Goal: Task Accomplishment & Management: Use online tool/utility

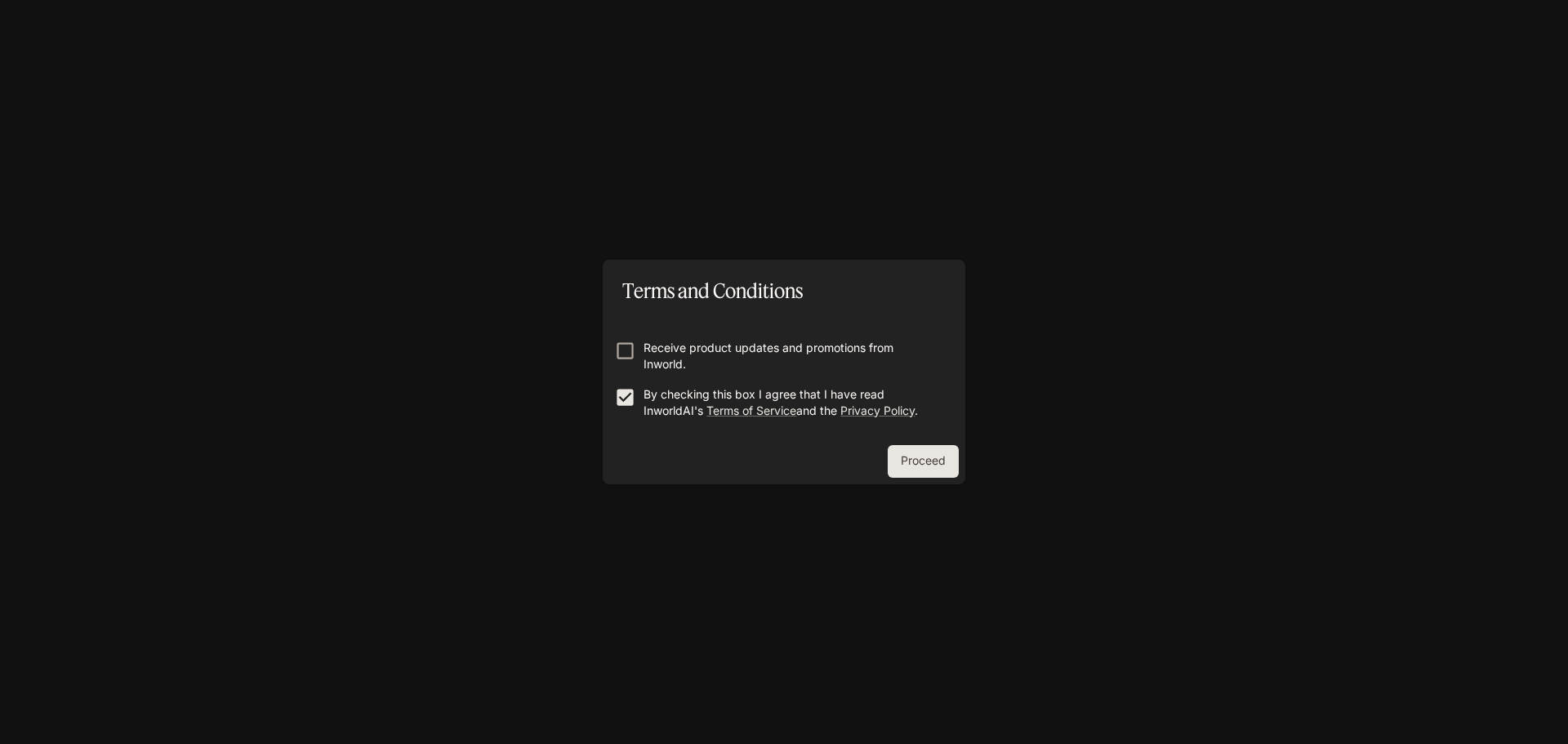
click at [935, 457] on button "Proceed" at bounding box center [923, 461] width 71 height 33
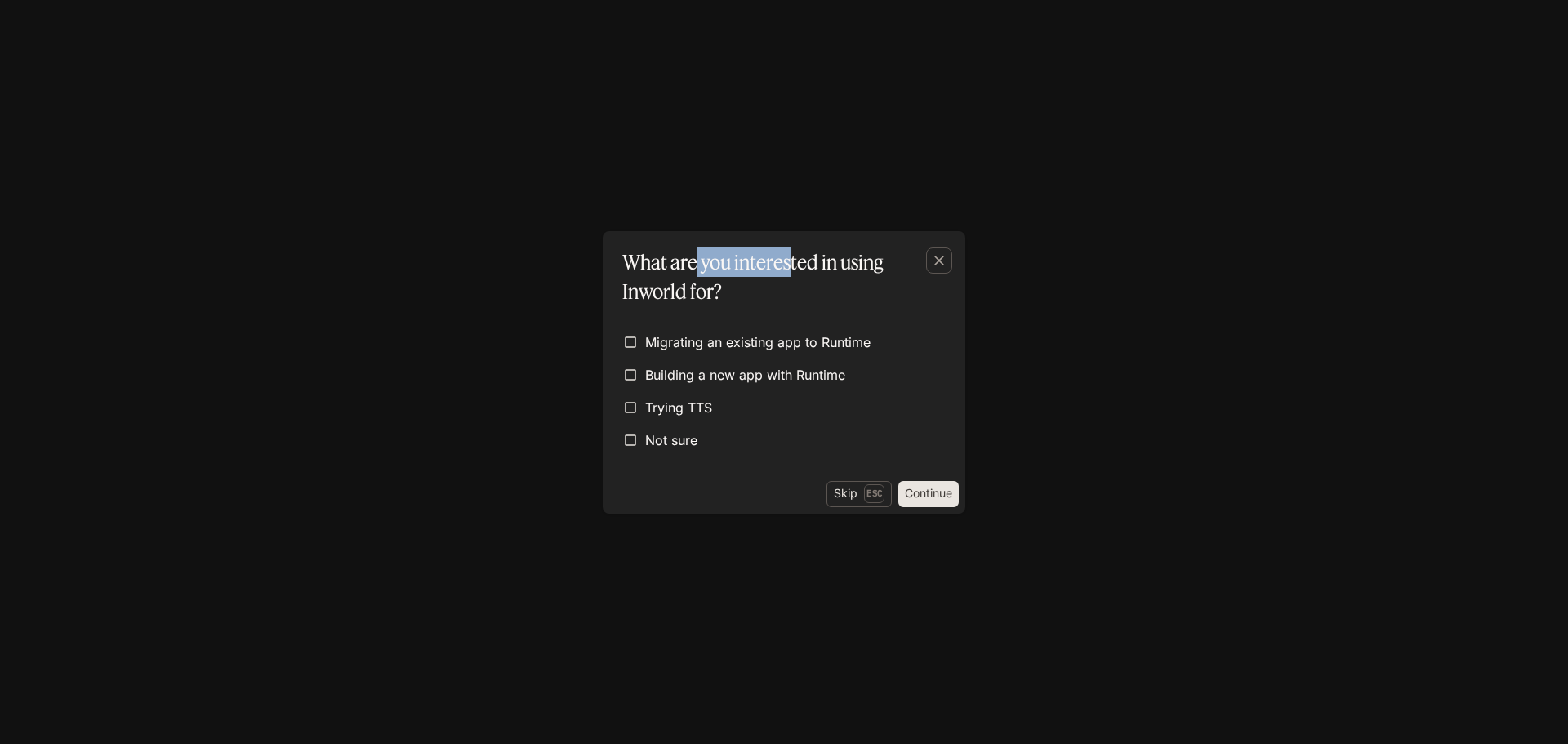
drag, startPoint x: 776, startPoint y: 276, endPoint x: 881, endPoint y: 280, distance: 105.1
click at [793, 276] on p "What are you interested in using Inworld for?" at bounding box center [780, 276] width 317 height 59
click at [887, 287] on p "What are you interested in using Inworld for?" at bounding box center [780, 276] width 317 height 59
click at [908, 494] on button "Continue" at bounding box center [928, 494] width 60 height 26
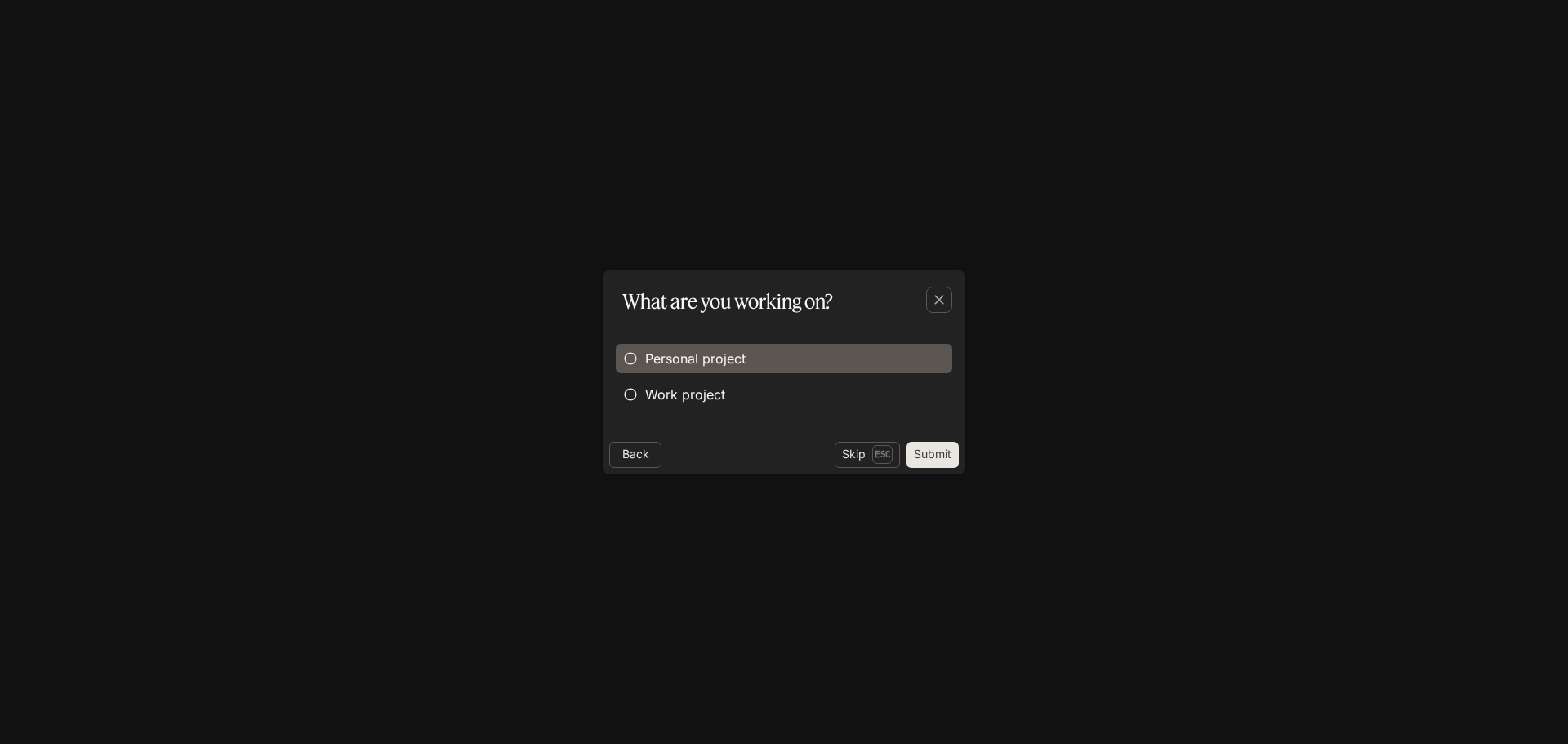
click at [698, 354] on span "Personal project" at bounding box center [695, 359] width 101 height 20
click at [943, 455] on button "Submit" at bounding box center [932, 455] width 52 height 26
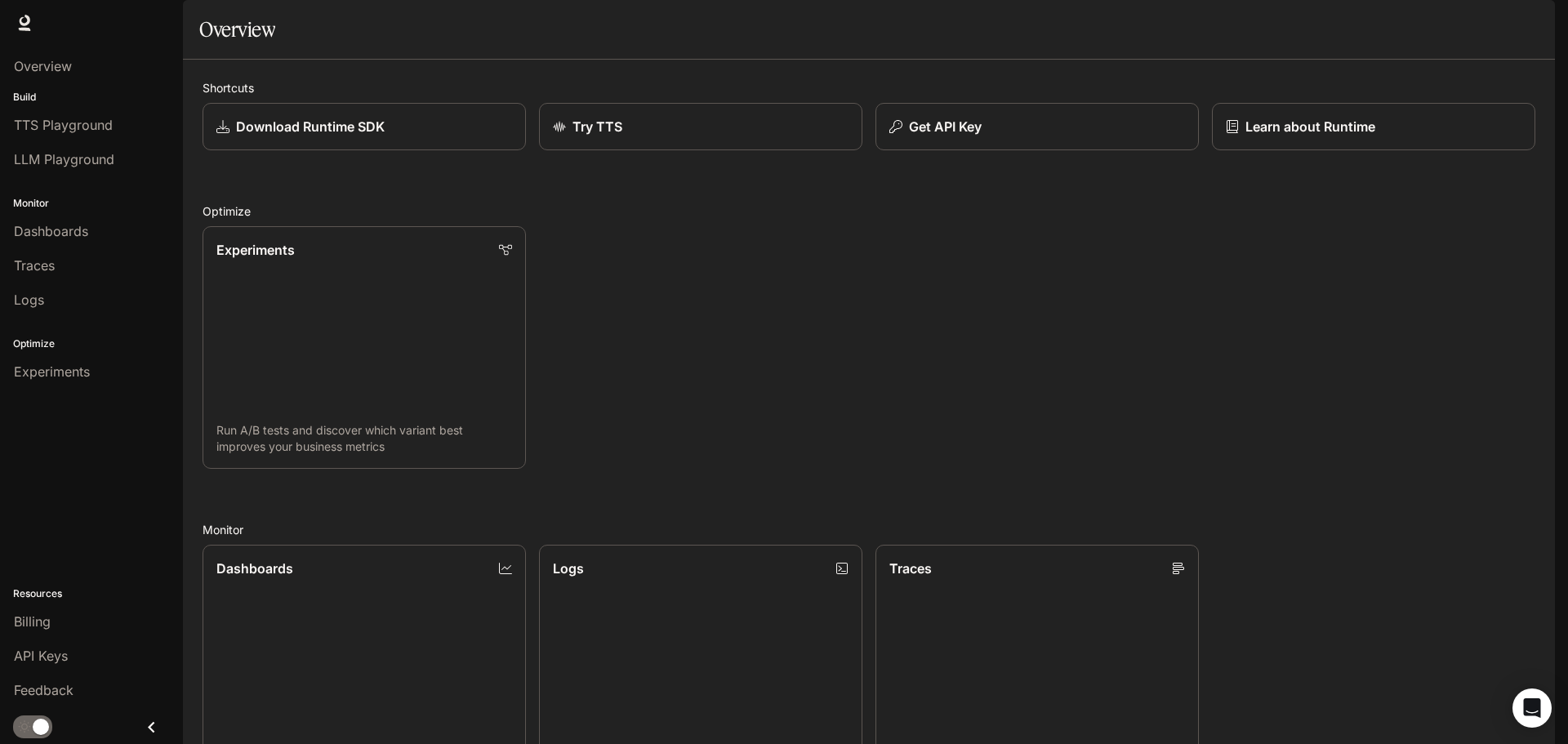
click at [1209, 288] on div "Experiments Run A/B tests and discover which variant best improves your busines…" at bounding box center [862, 341] width 1346 height 255
click at [1389, 469] on div "Experiments Run A/B tests and discover which variant best improves your busines…" at bounding box center [862, 341] width 1346 height 255
click at [75, 163] on span "LLM Playground" at bounding box center [64, 160] width 101 height 20
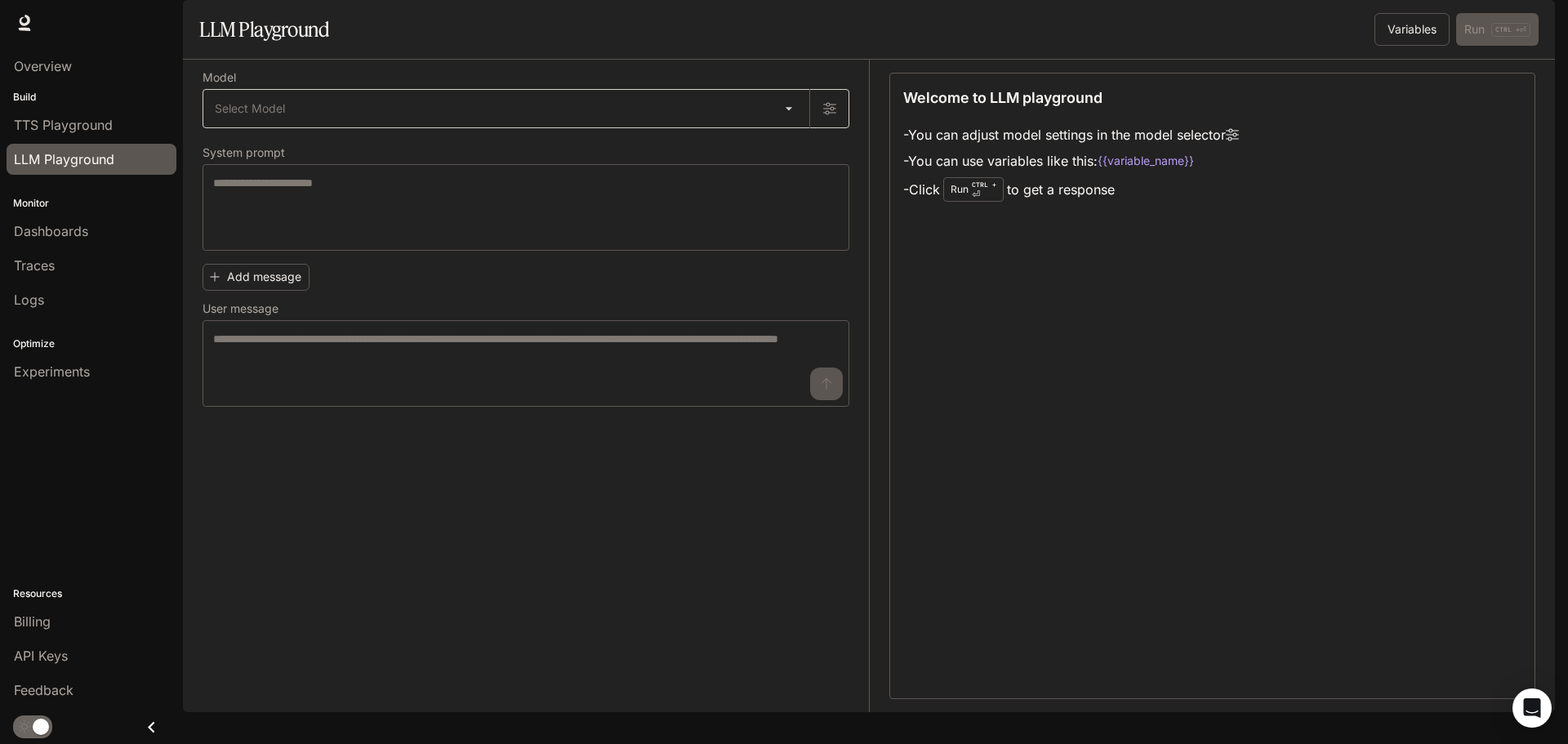
click at [309, 151] on body "Skip to main content Runtime Runtime Documentation Documentation Portal Overvie…" at bounding box center [784, 372] width 1568 height 744
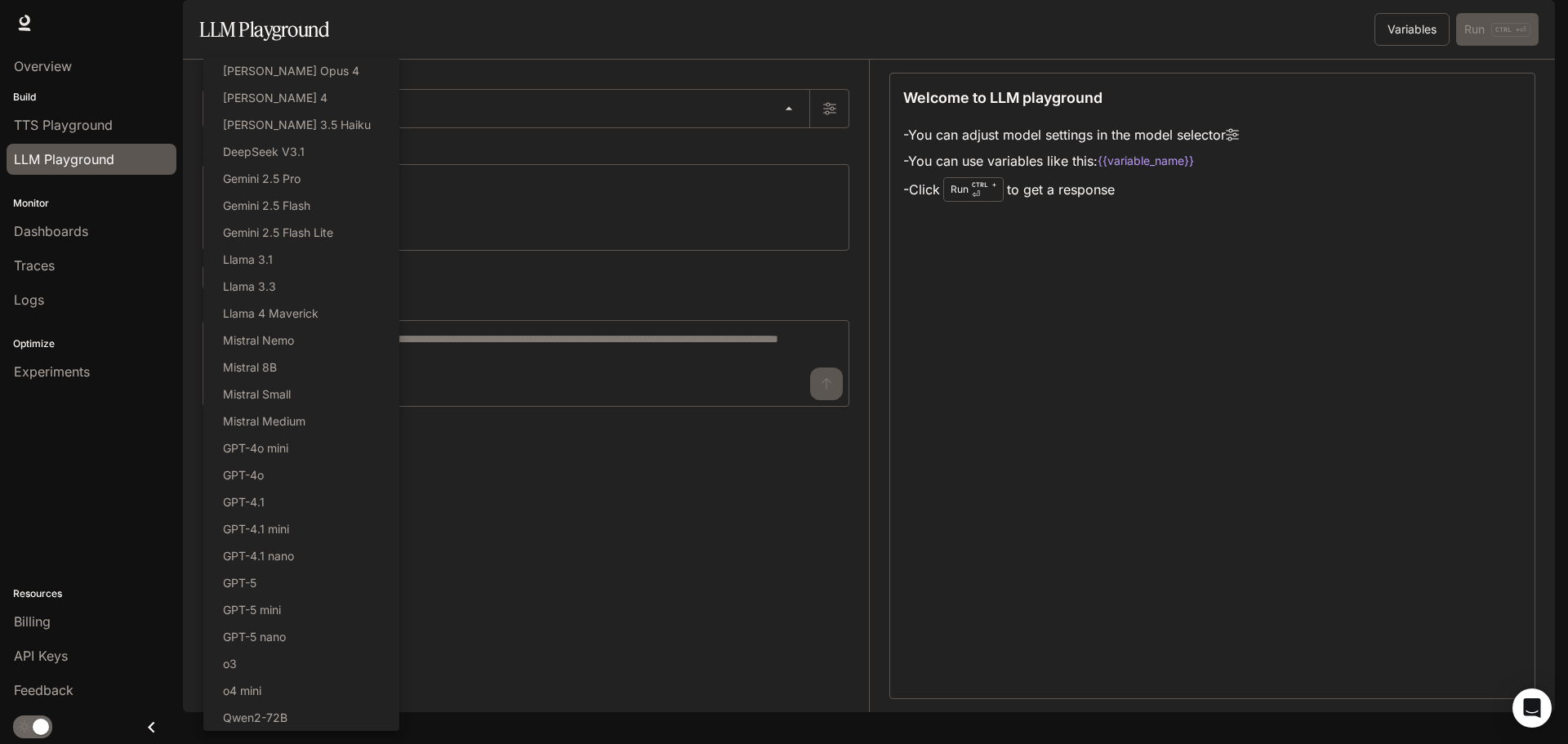
click at [437, 32] on div at bounding box center [784, 372] width 1568 height 744
